Goal: Navigation & Orientation: Find specific page/section

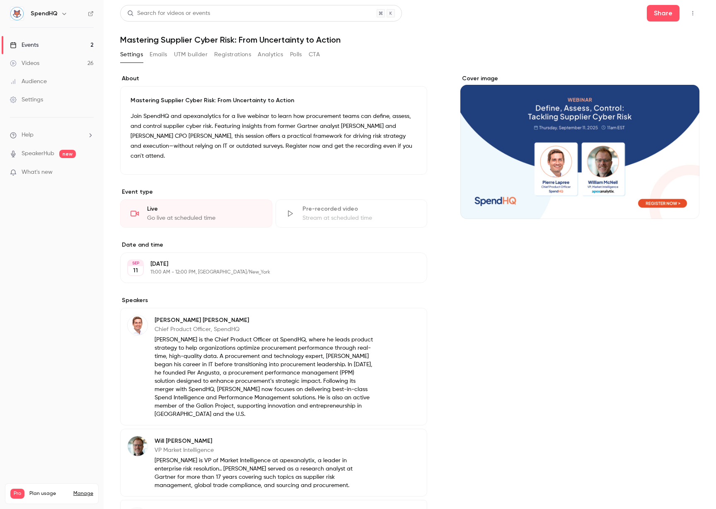
click at [47, 43] on link "Events 2" at bounding box center [52, 45] width 104 height 18
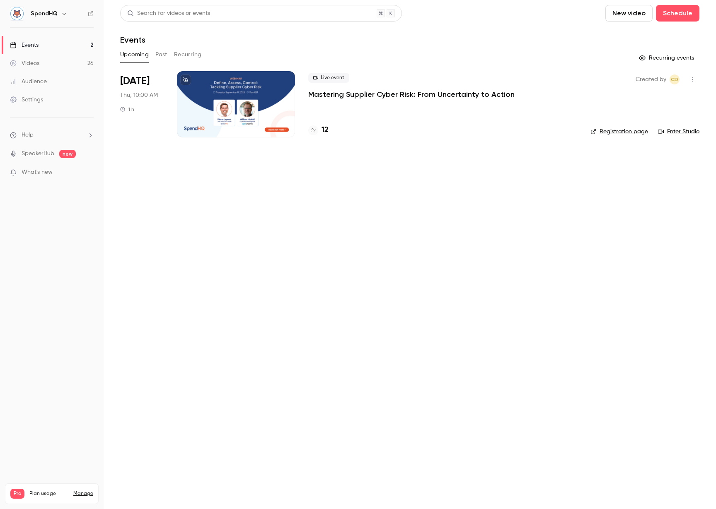
click at [276, 92] on div at bounding box center [236, 104] width 118 height 66
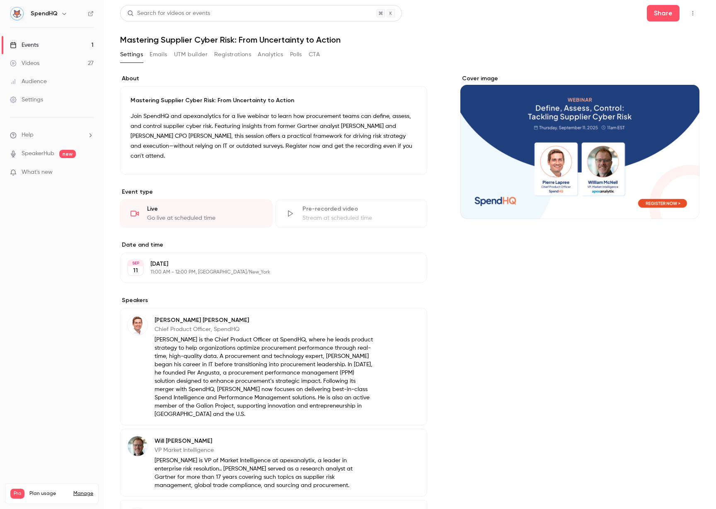
click at [61, 46] on link "Events 1" at bounding box center [52, 45] width 104 height 18
